Goal: Communication & Community: Answer question/provide support

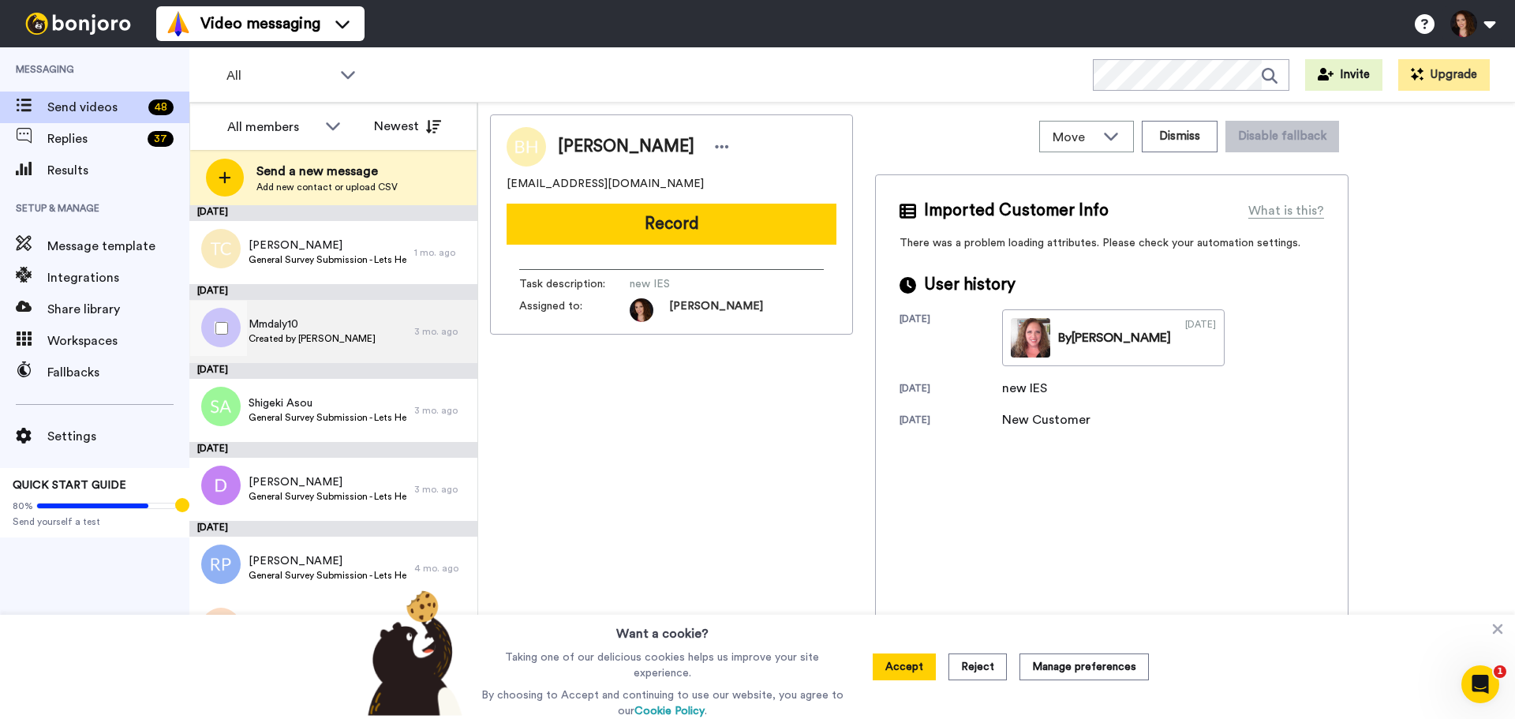
scroll to position [79, 0]
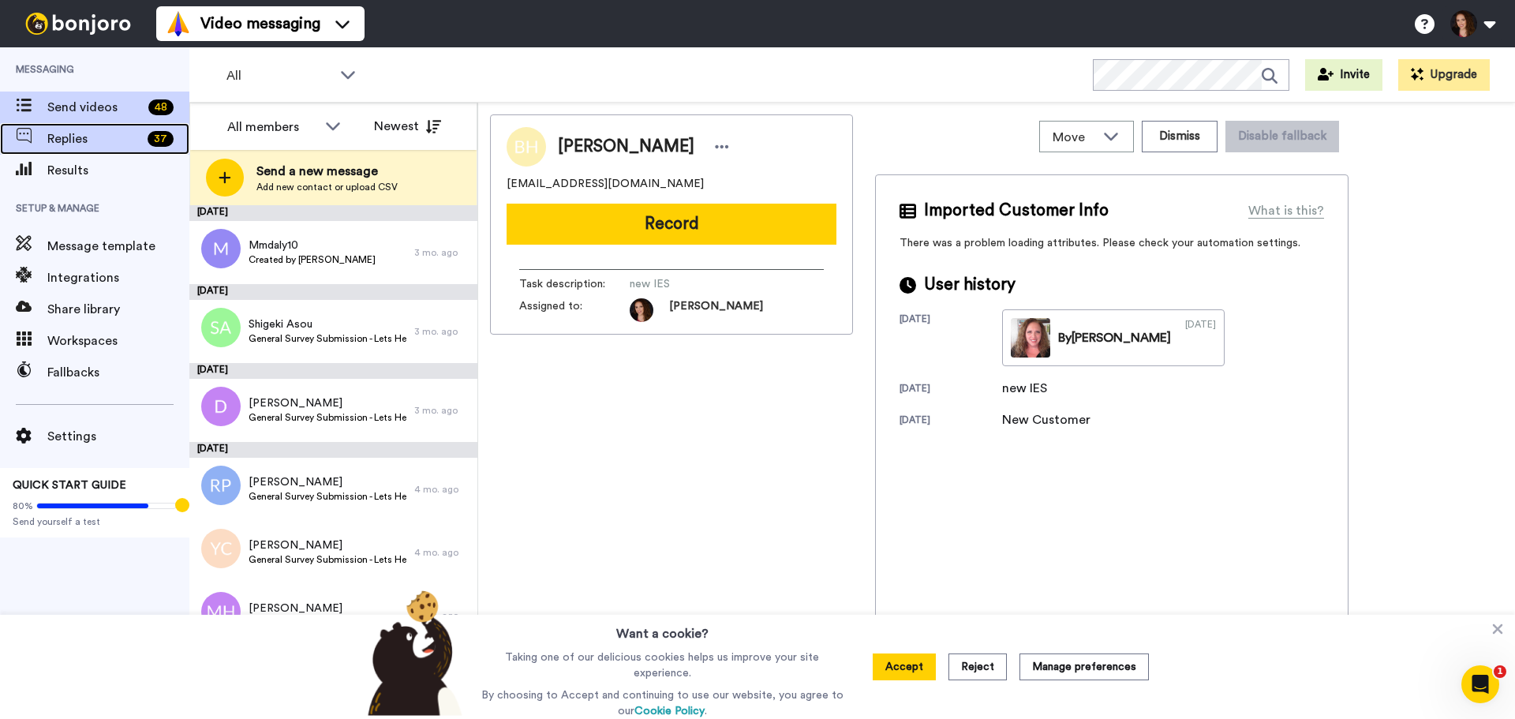
click at [107, 142] on span "Replies" at bounding box center [94, 138] width 94 height 19
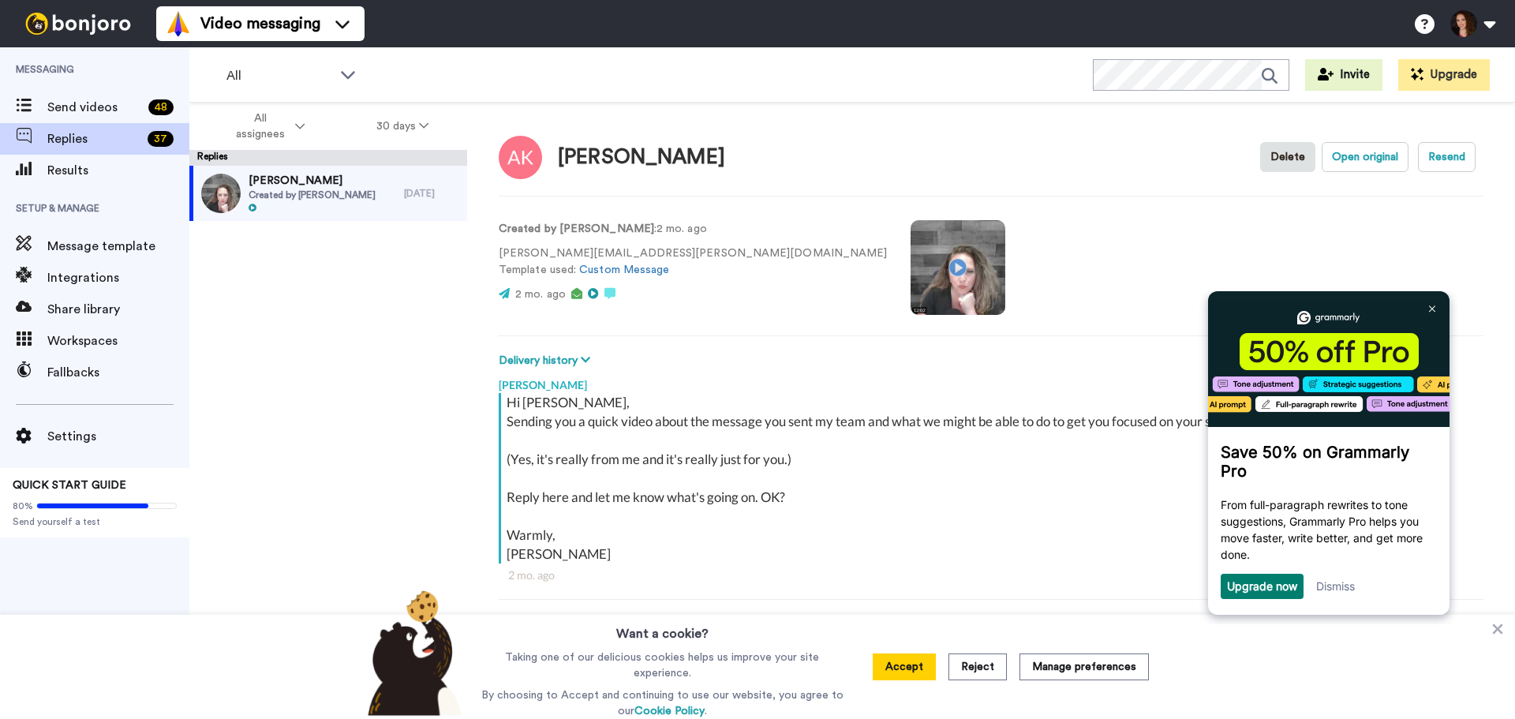
click at [911, 274] on video at bounding box center [958, 267] width 95 height 95
click at [1436, 301] on link at bounding box center [1432, 308] width 25 height 25
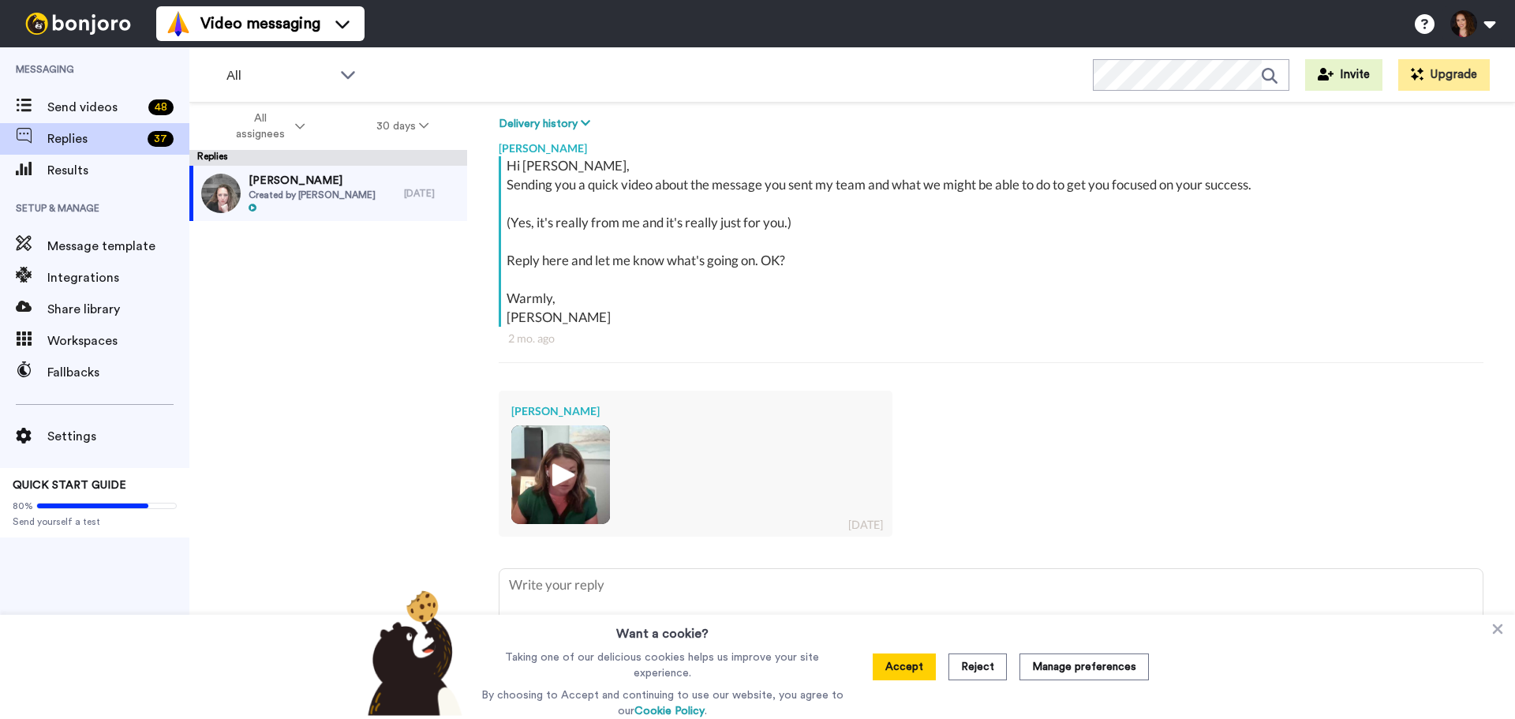
scroll to position [254, 0]
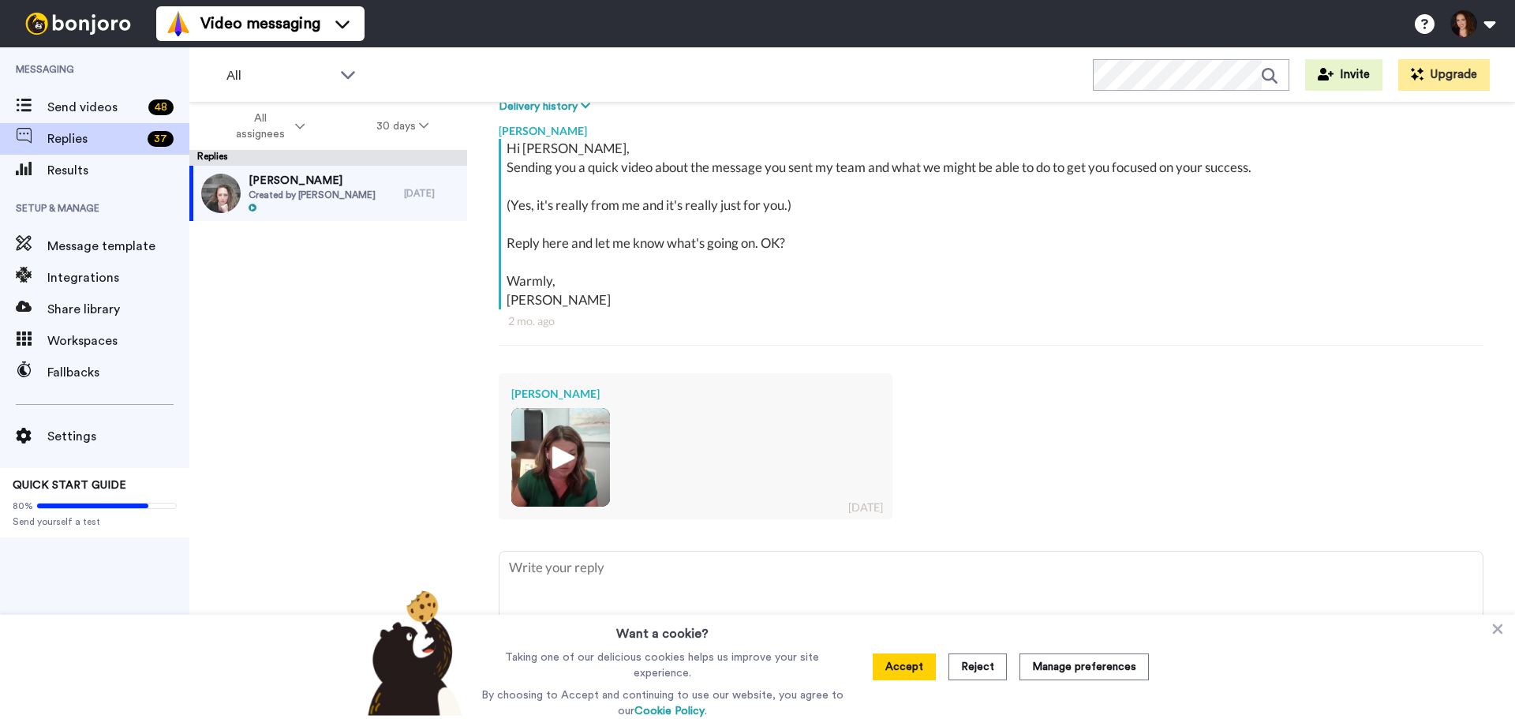
click at [573, 474] on img at bounding box center [560, 457] width 43 height 43
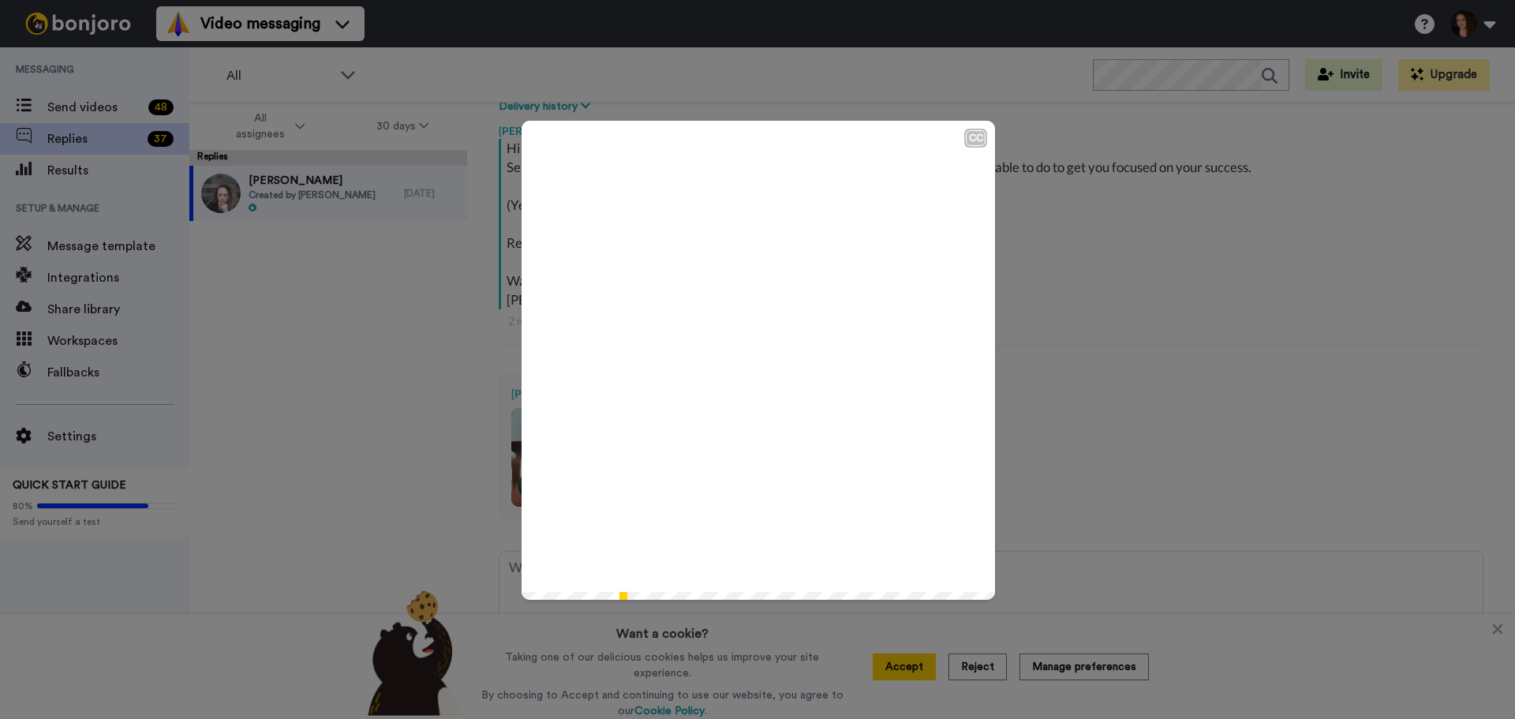
click at [771, 363] on icon at bounding box center [759, 360] width 42 height 42
click at [1062, 298] on div "CC Play/Pause 0:02 / 3:57" at bounding box center [757, 359] width 1515 height 719
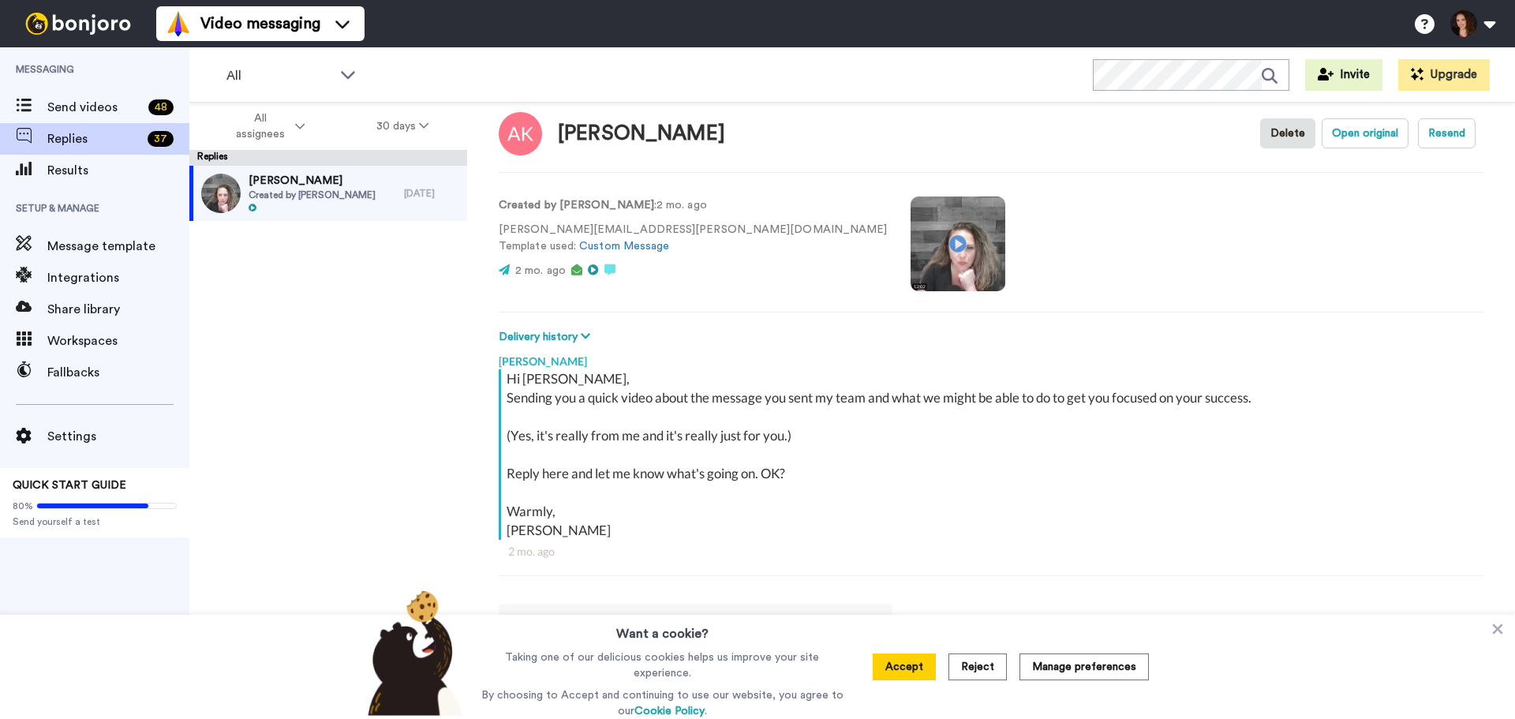
scroll to position [0, 0]
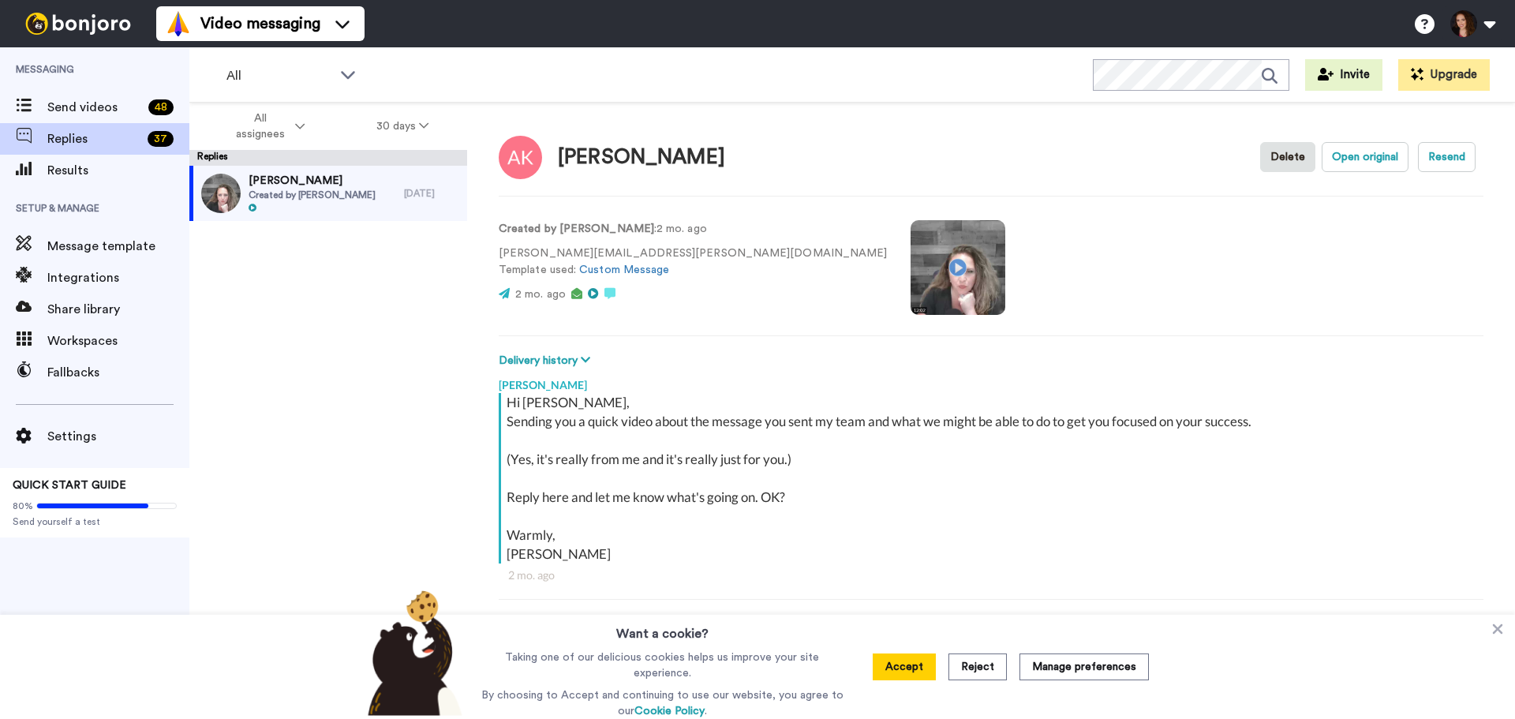
click at [911, 272] on video at bounding box center [958, 267] width 95 height 95
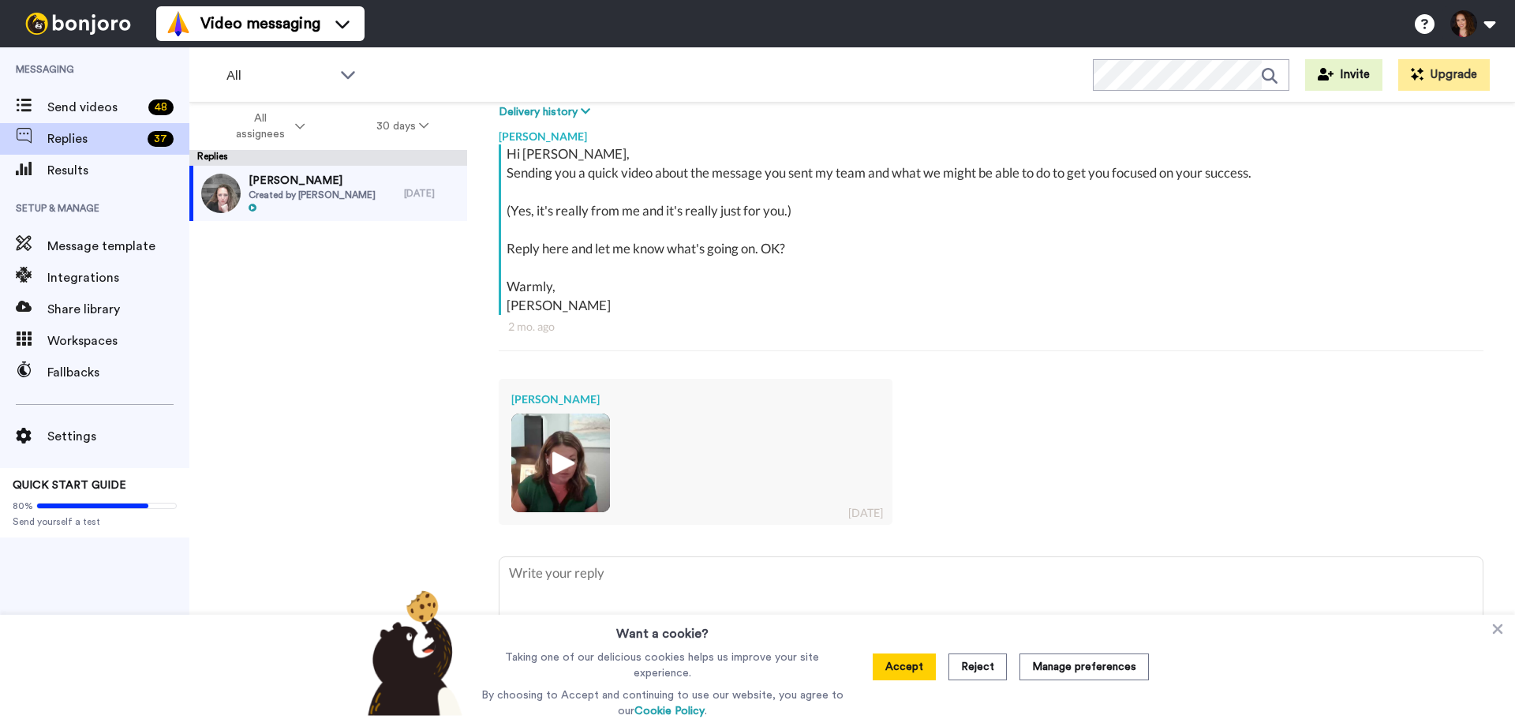
scroll to position [254, 0]
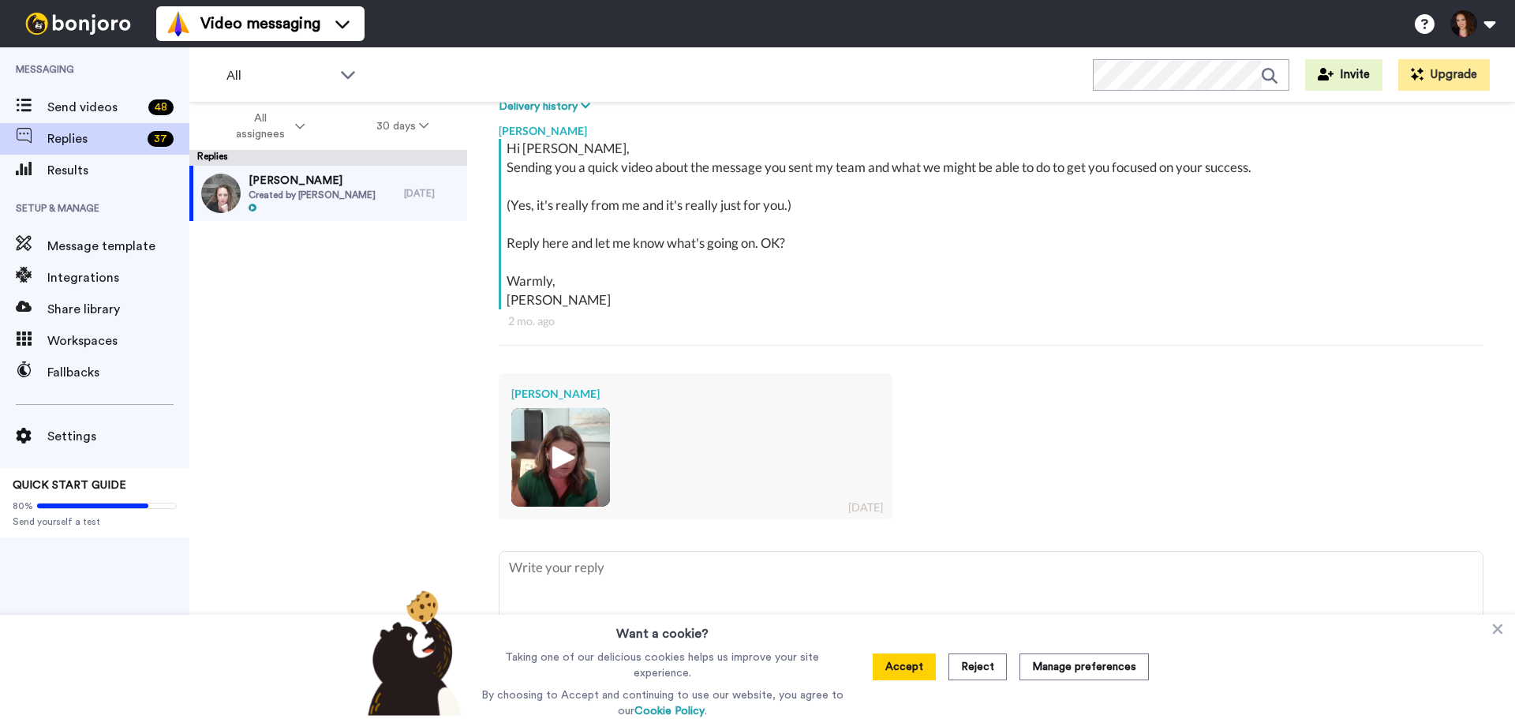
click at [581, 442] on img at bounding box center [560, 457] width 43 height 43
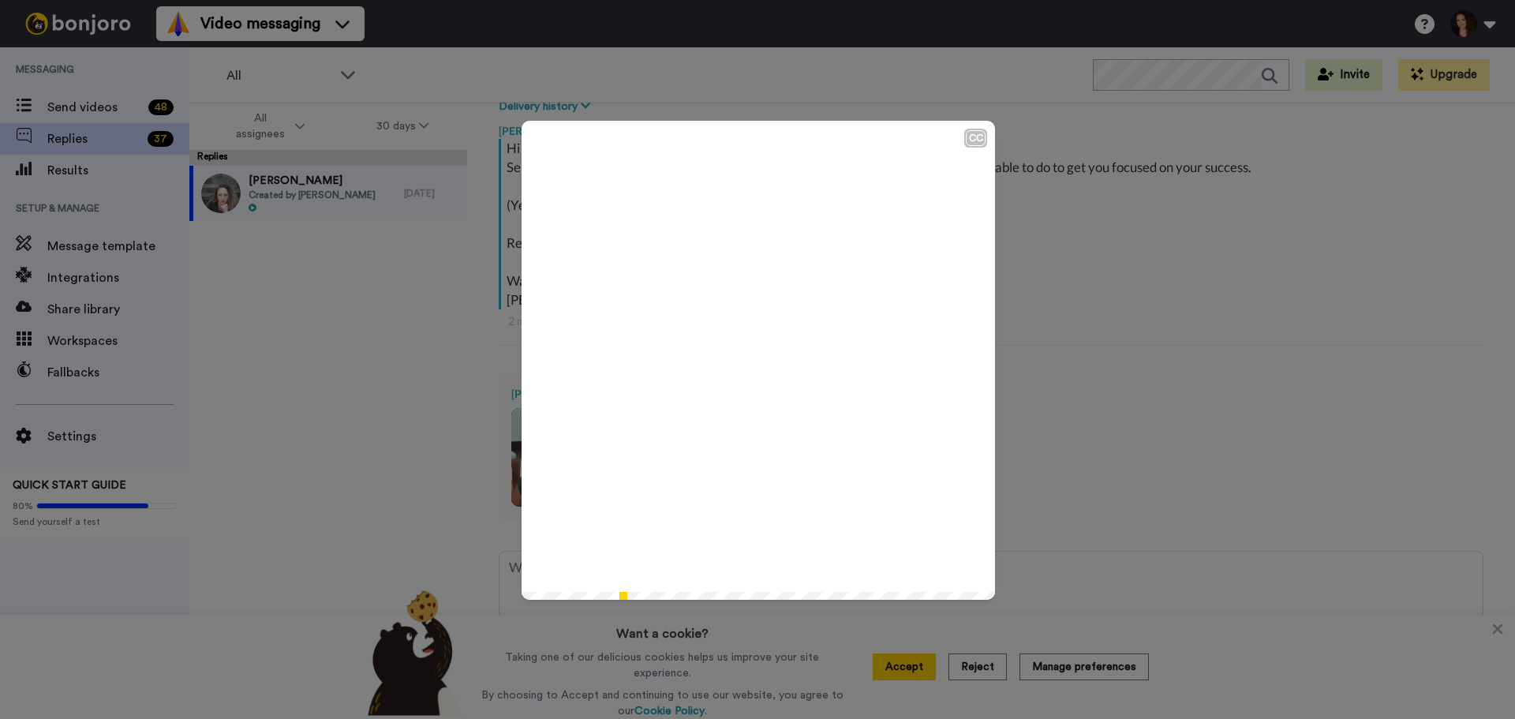
click at [747, 354] on icon "Play/Pause" at bounding box center [759, 360] width 42 height 75
click at [1061, 237] on div "CC Play/Pause 3:57 / 3:57" at bounding box center [757, 359] width 1515 height 719
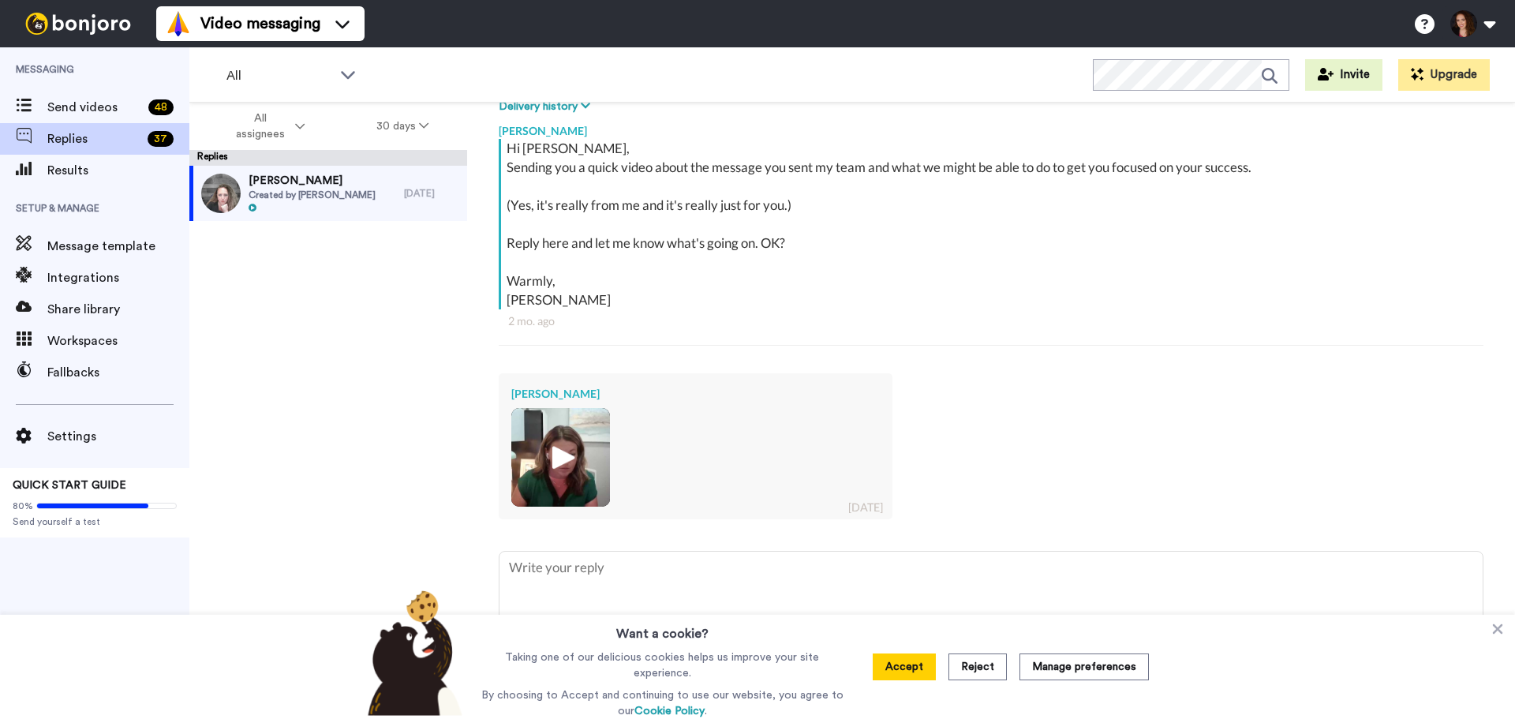
type textarea "x"
